Goal: Find specific page/section: Find specific page/section

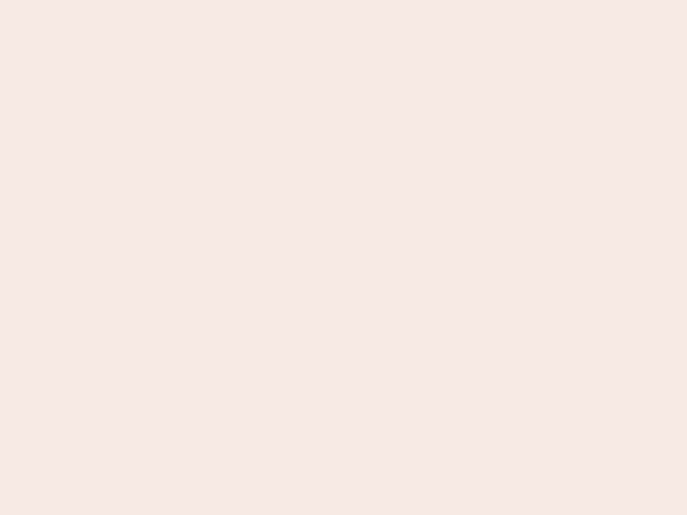
click at [343, 257] on nb-app "Almost there Thank you for registering for Newbook. Your account is under revie…" at bounding box center [343, 257] width 687 height 515
click at [343, 0] on nb-app "Almost there Thank you for registering for Newbook. Your account is under revie…" at bounding box center [343, 257] width 687 height 515
click at [367, 0] on nb-app "Almost there Thank you for registering for Newbook. Your account is under revie…" at bounding box center [343, 257] width 687 height 515
click at [343, 257] on nb-app "Almost there Thank you for registering for Newbook. Your account is under revie…" at bounding box center [343, 257] width 687 height 515
click at [343, 0] on nb-app "Almost there Thank you for registering for Newbook. Your account is under revie…" at bounding box center [343, 257] width 687 height 515
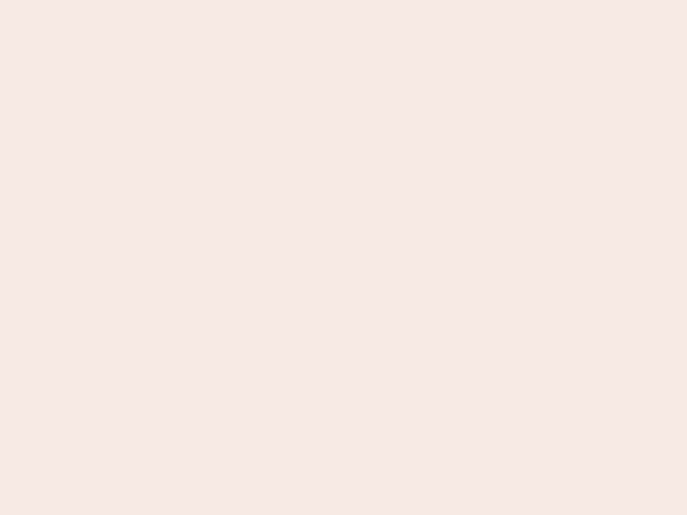
click at [240, 0] on nb-app "Almost there Thank you for registering for Newbook. Your account is under revie…" at bounding box center [343, 257] width 687 height 515
click at [343, 257] on nb-app "Almost there Thank you for registering for Newbook. Your account is under revie…" at bounding box center [343, 257] width 687 height 515
click at [343, 0] on nb-app "Almost there Thank you for registering for Newbook. Your account is under revie…" at bounding box center [343, 257] width 687 height 515
click at [240, 0] on nb-app "Almost there Thank you for registering for Newbook. Your account is under revie…" at bounding box center [343, 257] width 687 height 515
click at [343, 257] on nb-app "Almost there Thank you for registering for Newbook. Your account is under revie…" at bounding box center [343, 257] width 687 height 515
